Goal: Information Seeking & Learning: Learn about a topic

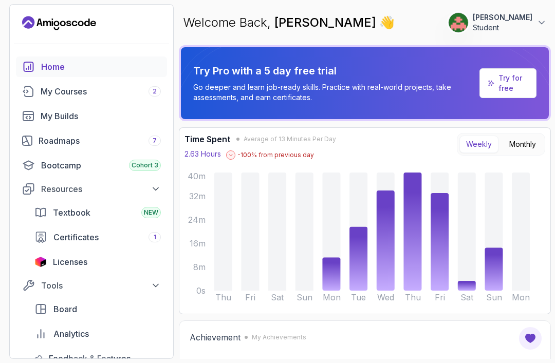
click at [60, 98] on link "My Courses 2" at bounding box center [91, 91] width 151 height 21
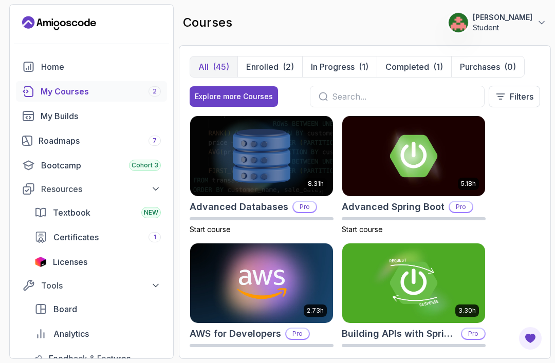
click at [264, 71] on p "Enrolled" at bounding box center [262, 67] width 32 height 12
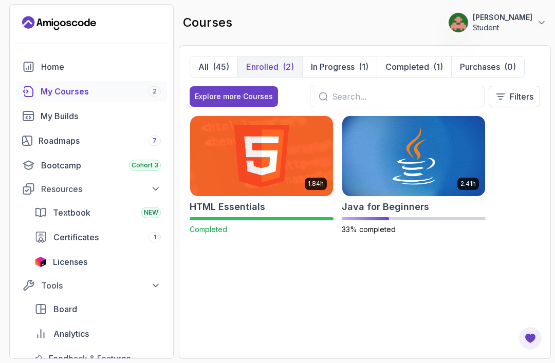
click at [399, 147] on img at bounding box center [413, 156] width 143 height 80
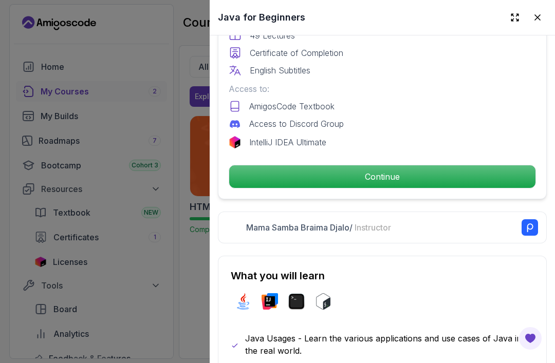
scroll to position [326, 0]
click at [313, 181] on p "Continue" at bounding box center [382, 176] width 306 height 23
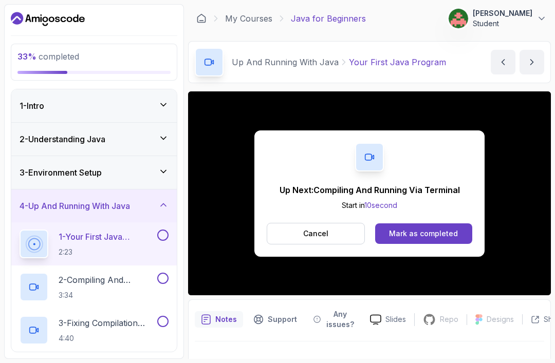
click at [433, 230] on div "Mark as completed" at bounding box center [423, 234] width 69 height 10
